Goal: Find specific page/section: Find specific page/section

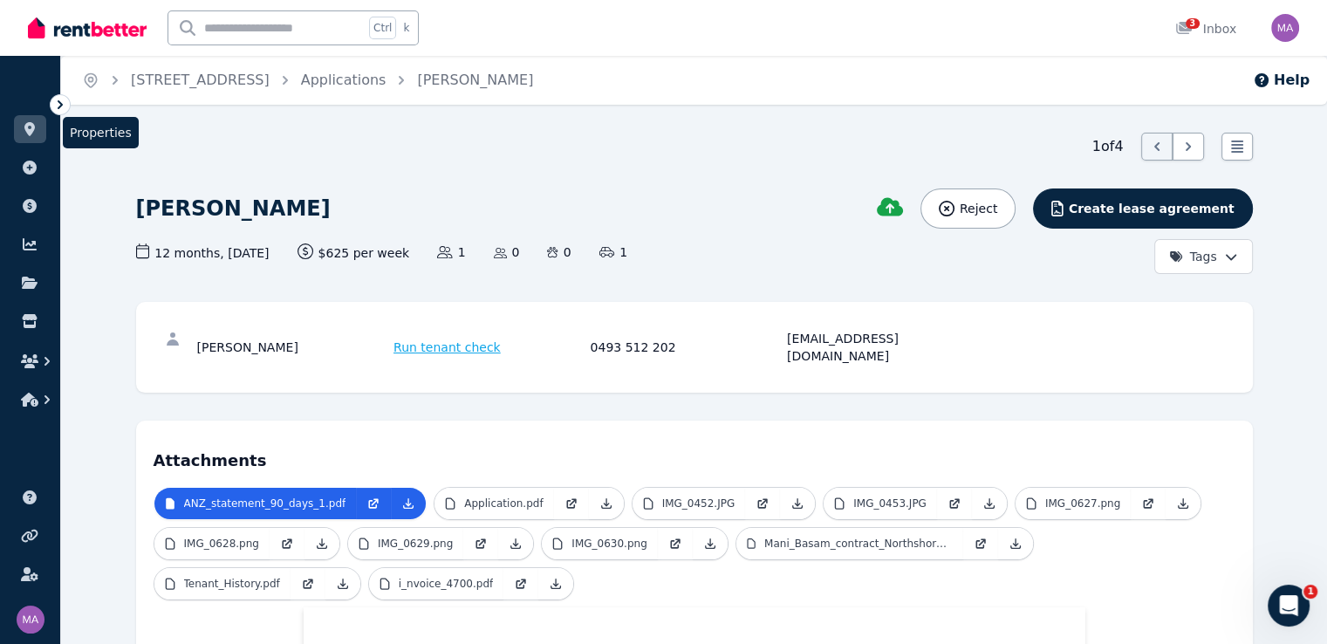
click at [21, 128] on icon at bounding box center [29, 129] width 17 height 14
